Goal: Ask a question

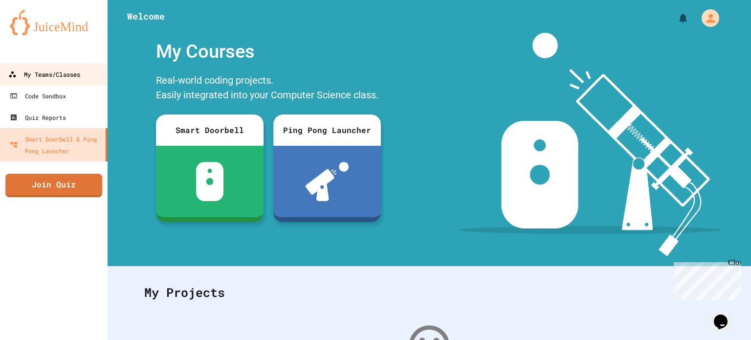
click at [52, 70] on div "My Teams/Classes" at bounding box center [44, 74] width 72 height 12
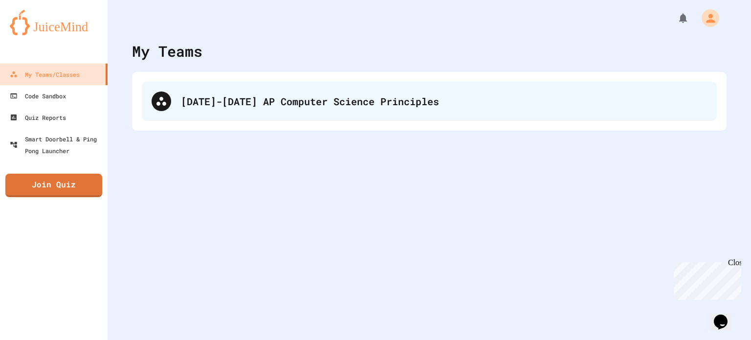
click at [284, 98] on div "[DATE]-[DATE] AP Computer Science Principles" at bounding box center [444, 101] width 526 height 15
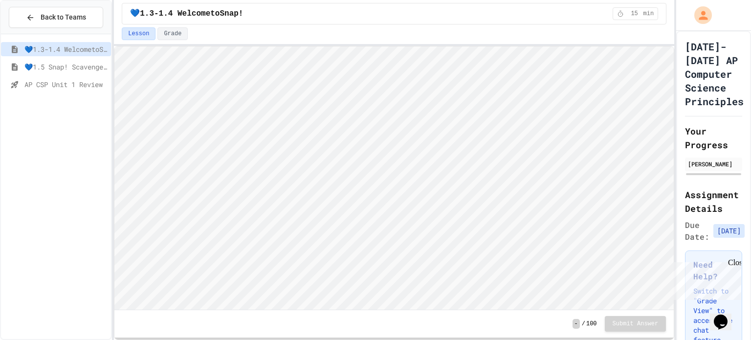
scroll to position [0, 0]
click at [729, 314] on icon "Opens Chat This icon Opens the chat window." at bounding box center [721, 322] width 16 height 16
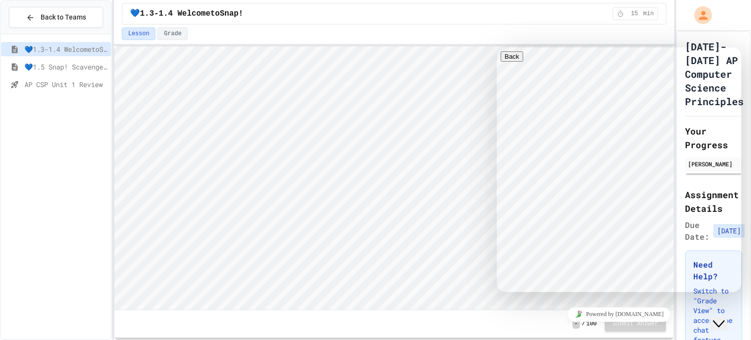
click at [725, 320] on icon "Chat widget" at bounding box center [719, 323] width 12 height 7
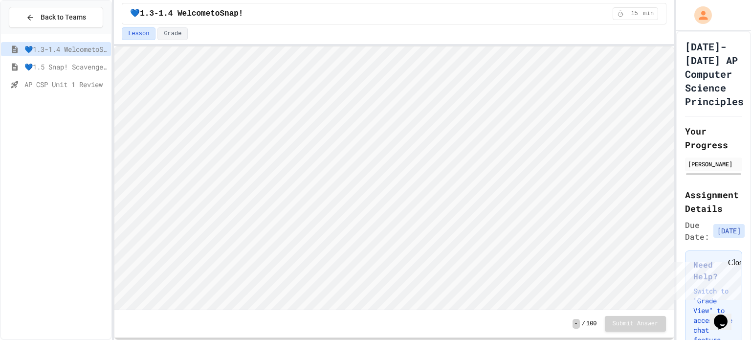
click at [733, 260] on div "Close" at bounding box center [734, 264] width 12 height 12
type textarea "*"
click at [114, 46] on html "Loading project... ! Error Loading Project There was an error loading the proje…" at bounding box center [394, 46] width 560 height 0
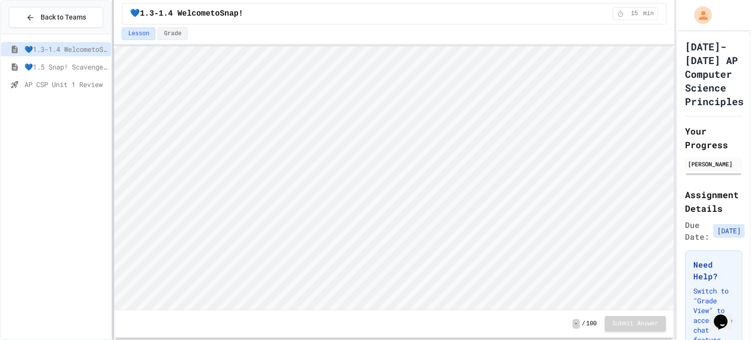
type textarea "*"
